Goal: Communication & Community: Answer question/provide support

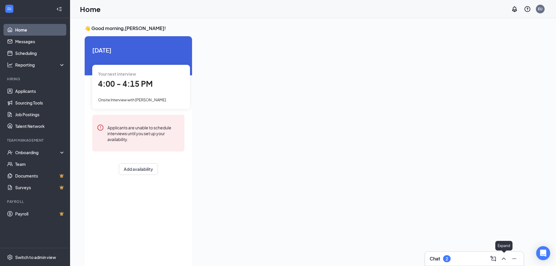
click at [502, 257] on icon "ChevronUp" at bounding box center [503, 258] width 7 height 7
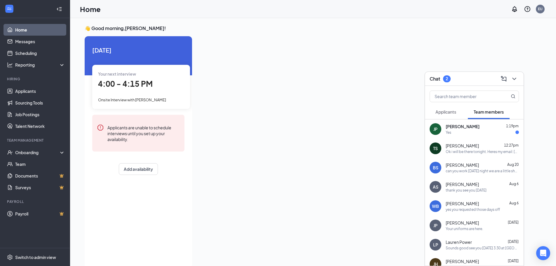
click at [455, 128] on span "[PERSON_NAME]" at bounding box center [462, 126] width 34 height 6
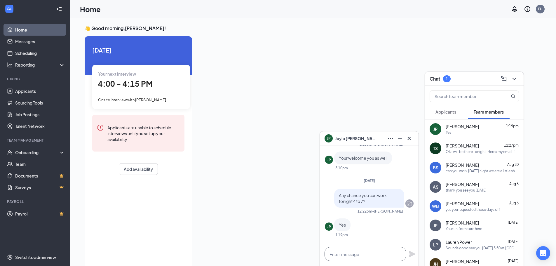
click at [354, 251] on textarea at bounding box center [365, 254] width 82 height 14
type textarea "thank you"
click at [408, 252] on div "thank you" at bounding box center [369, 253] width 99 height 23
click at [411, 253] on icon "Plane" at bounding box center [412, 254] width 6 height 6
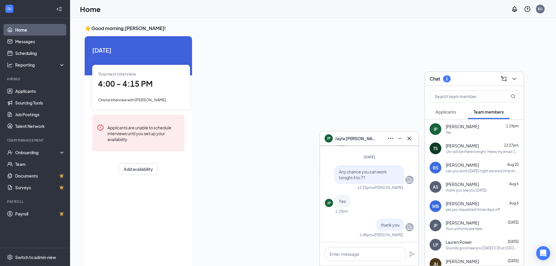
click at [130, 94] on div "Your next interview 4:00 - 4:15 PM Onsite Interview with [PERSON_NAME]" at bounding box center [141, 87] width 98 height 44
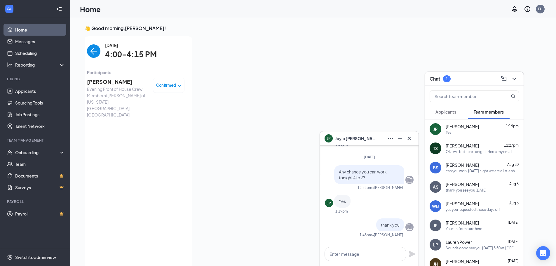
scroll to position [2, 0]
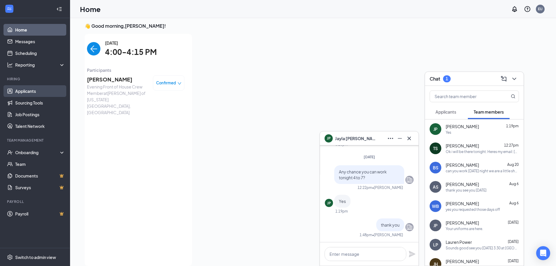
click at [25, 89] on link "Applicants" at bounding box center [40, 91] width 50 height 12
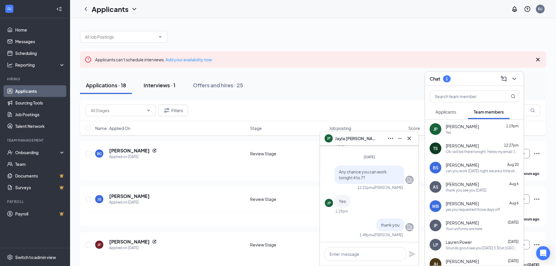
click at [161, 84] on div "Interviews · 1" at bounding box center [160, 84] width 32 height 7
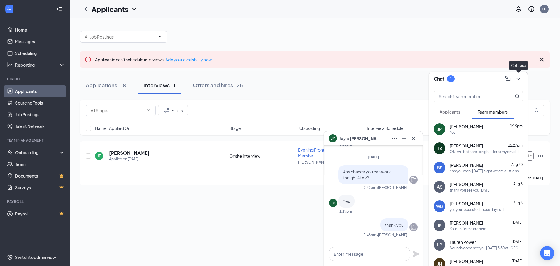
click at [517, 79] on icon "ChevronDown" at bounding box center [518, 78] width 7 height 7
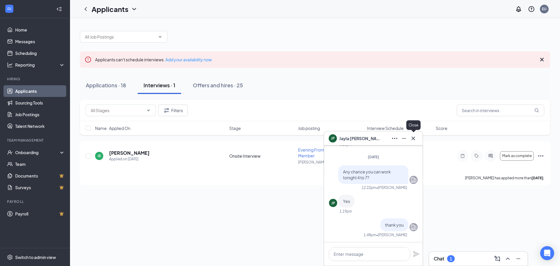
click at [413, 138] on icon "Cross" at bounding box center [414, 138] width 4 height 4
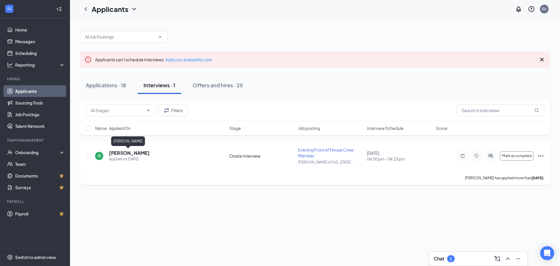
click at [130, 153] on h5 "[PERSON_NAME]" at bounding box center [129, 153] width 41 height 6
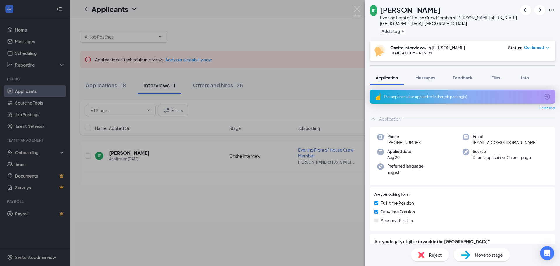
click at [415, 94] on div "This applicant also applied to 1 other job posting(s)" at bounding box center [462, 96] width 156 height 5
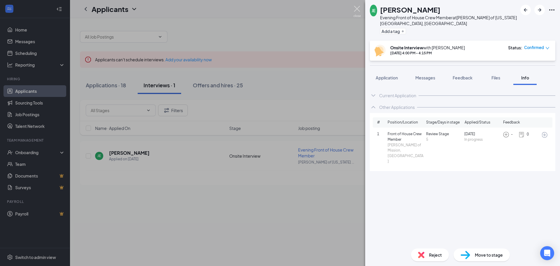
click at [356, 7] on img at bounding box center [357, 11] width 7 height 11
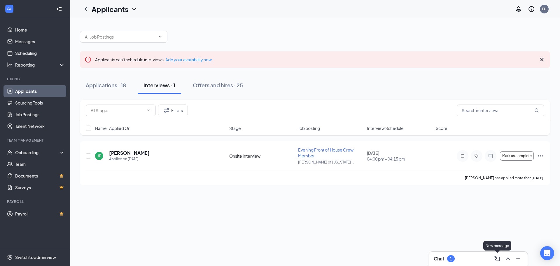
click at [496, 259] on icon "ComposeMessage" at bounding box center [497, 258] width 7 height 7
click at [385, 172] on span "Team members" at bounding box center [388, 171] width 30 height 5
click at [505, 258] on icon "ChevronUp" at bounding box center [507, 258] width 7 height 7
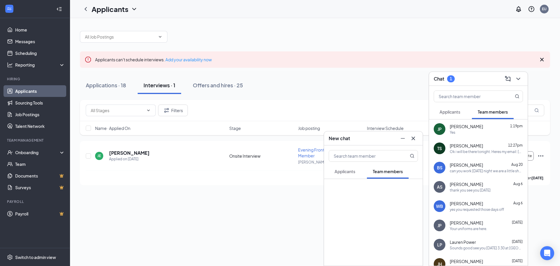
click at [353, 171] on span "Applicants" at bounding box center [345, 171] width 21 height 5
click at [449, 111] on span "Applicants" at bounding box center [450, 111] width 21 height 5
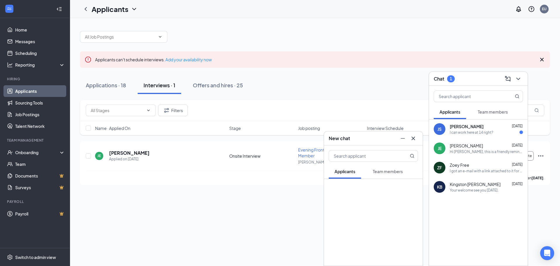
click at [415, 138] on icon "Cross" at bounding box center [413, 138] width 7 height 7
click at [464, 130] on div "I can work here at 14 right?" at bounding box center [471, 132] width 43 height 5
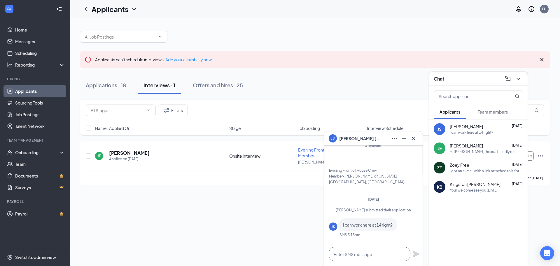
click at [362, 254] on textarea at bounding box center [370, 254] width 82 height 14
type textarea "yes we start taking applications at 14"
click at [416, 252] on icon "Plane" at bounding box center [416, 254] width 6 height 6
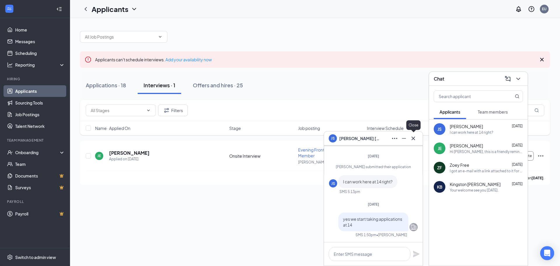
click at [415, 135] on icon "Cross" at bounding box center [413, 138] width 7 height 7
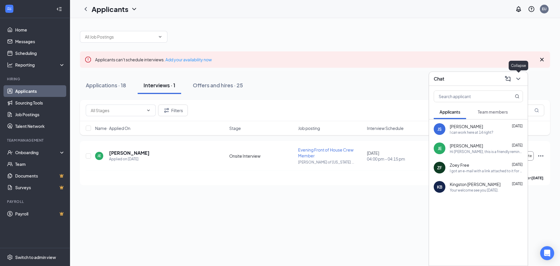
click at [519, 77] on icon "ChevronDown" at bounding box center [518, 78] width 7 height 7
